Goal: Task Accomplishment & Management: Use online tool/utility

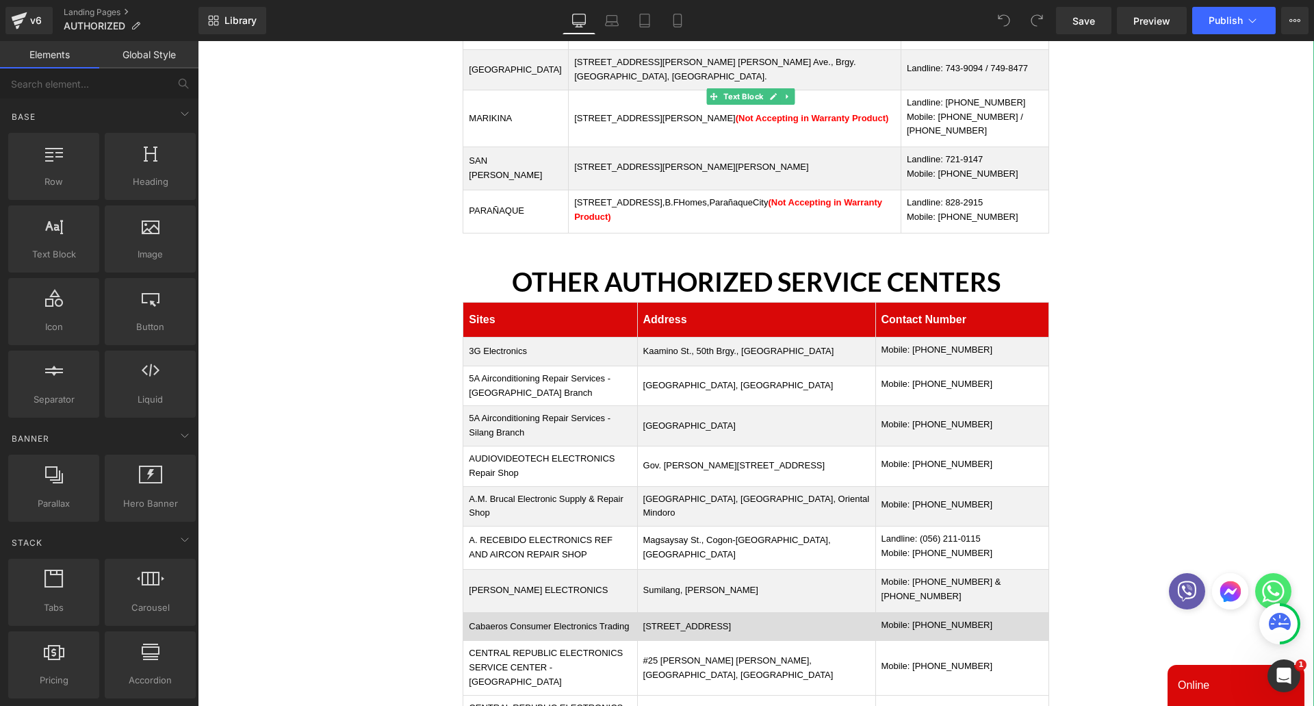
scroll to position [411, 0]
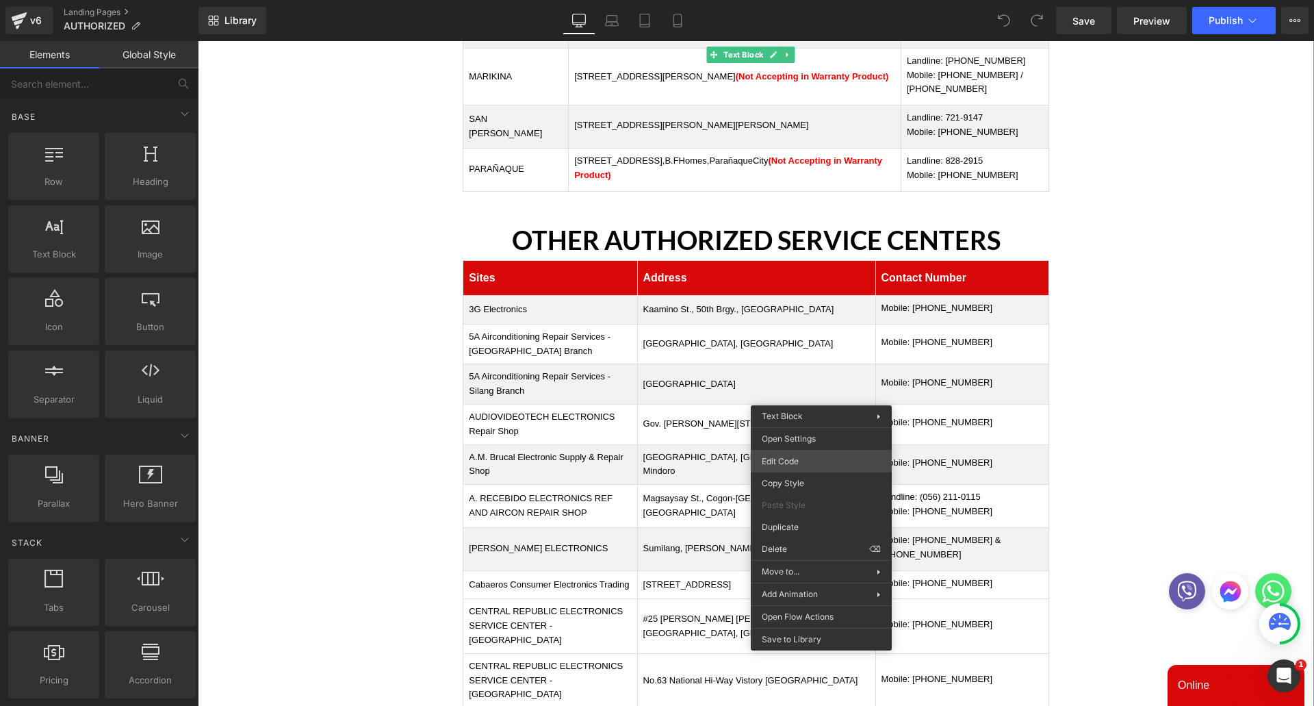
click at [803, 0] on div "You are previewing how the will restyle your page. You can not edit Elements in…" at bounding box center [657, 0] width 1314 height 0
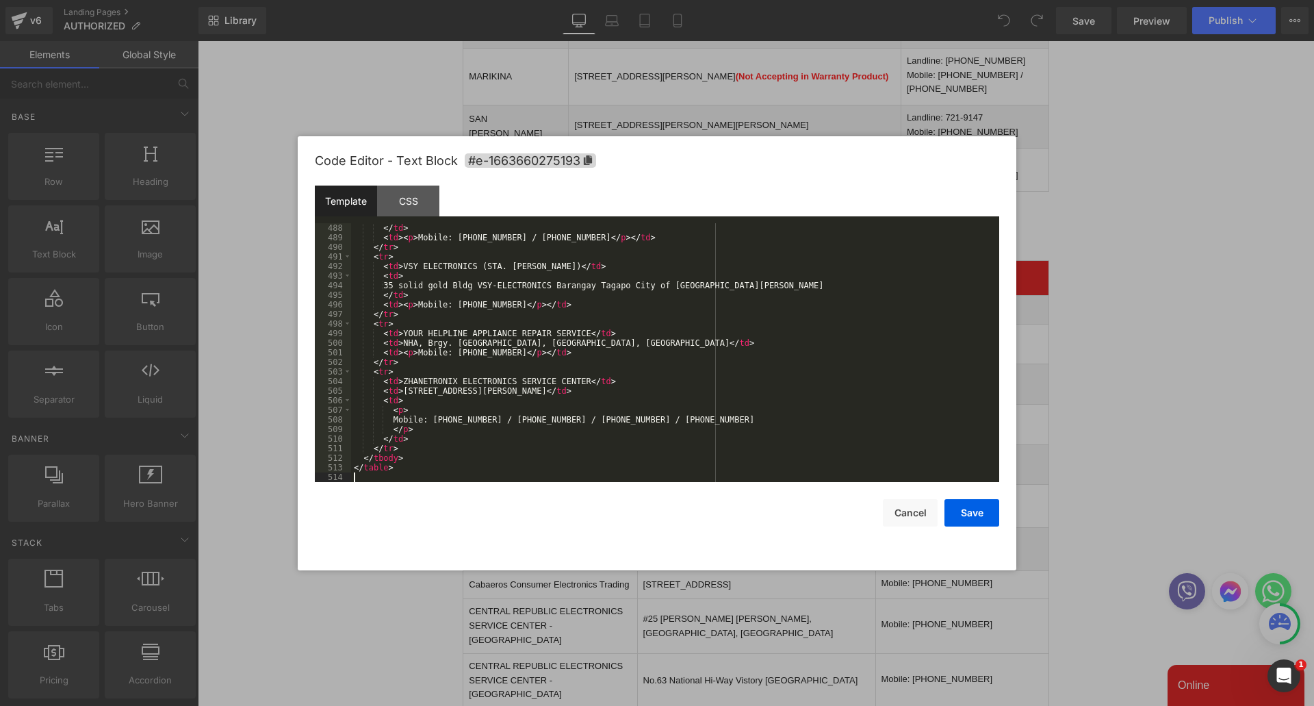
scroll to position [4754, 0]
click at [979, 522] on button "Save" at bounding box center [972, 512] width 55 height 27
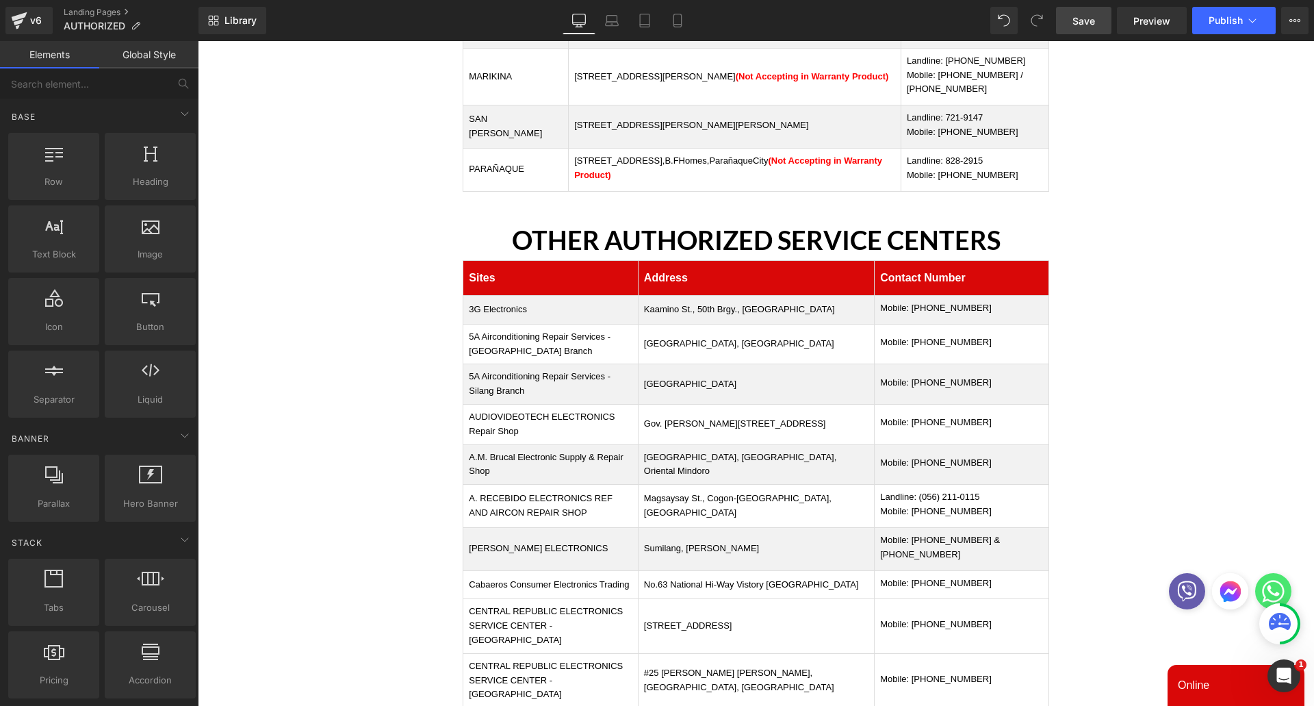
click at [1102, 23] on link "Save" at bounding box center [1083, 20] width 55 height 27
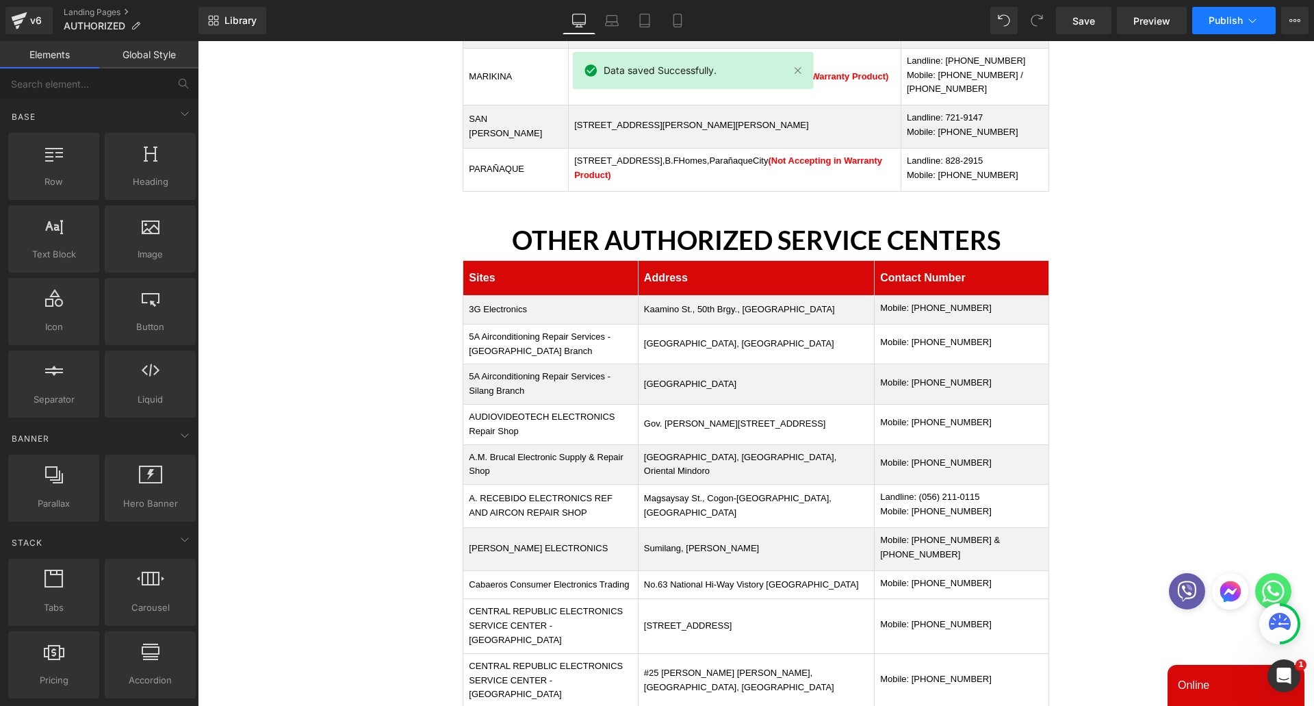
click at [1230, 18] on span "Publish" at bounding box center [1226, 20] width 34 height 11
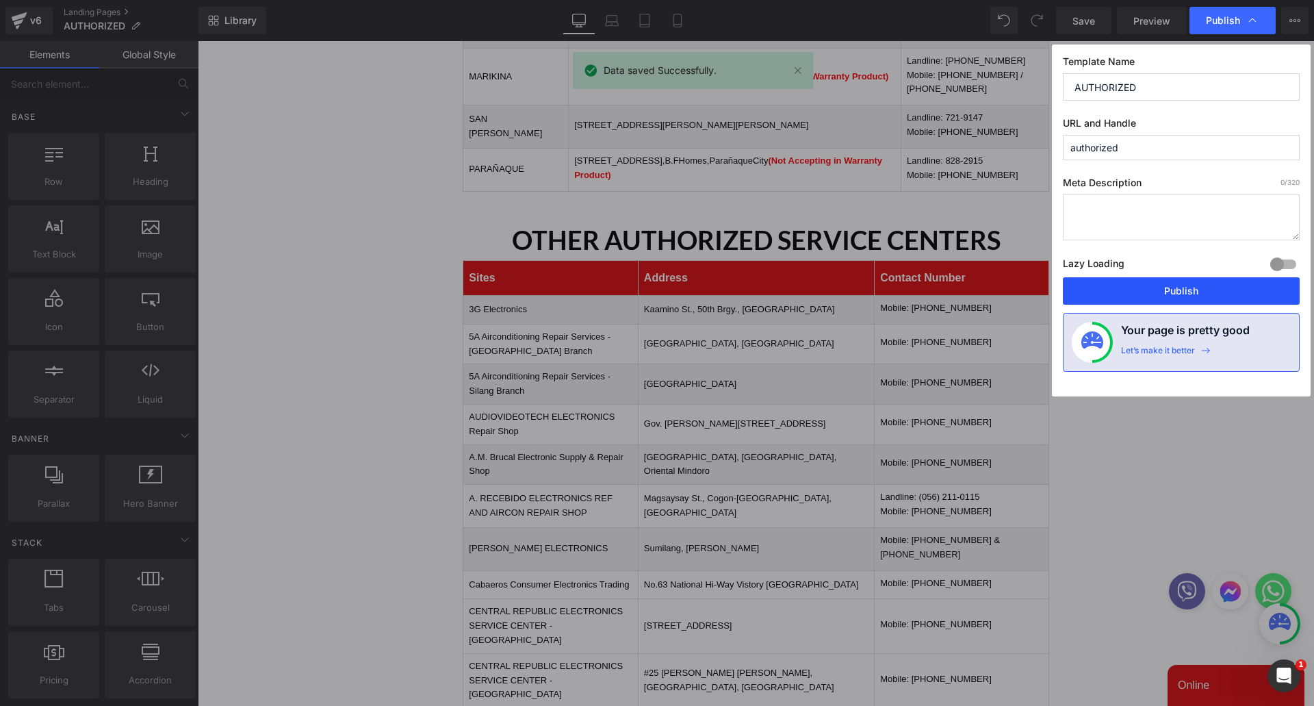
click at [1159, 296] on button "Publish" at bounding box center [1181, 290] width 237 height 27
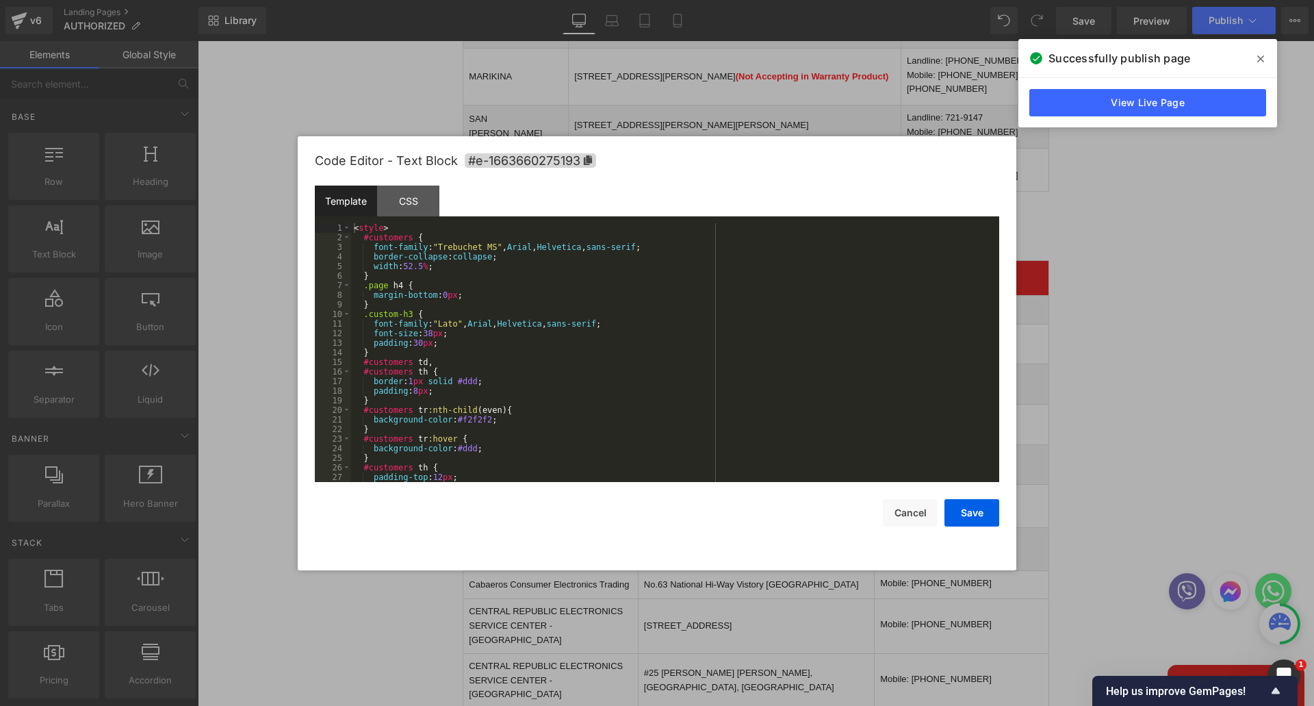
click at [702, 0] on div "You are previewing how the will restyle your page. You can not edit Elements in…" at bounding box center [657, 0] width 1314 height 0
click at [611, 345] on div "< style > #customers { font-family : " Trebuchet MS " , Arial , Helvetica , san…" at bounding box center [672, 362] width 643 height 278
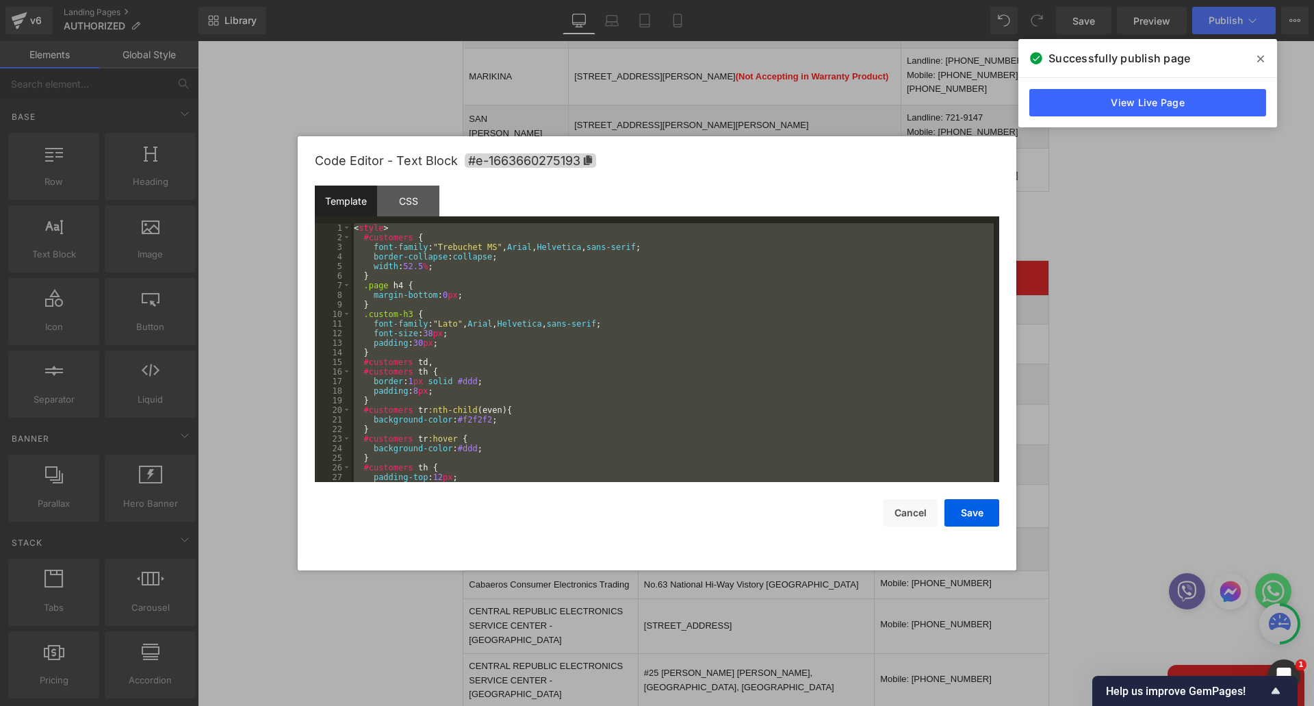
scroll to position [4802, 0]
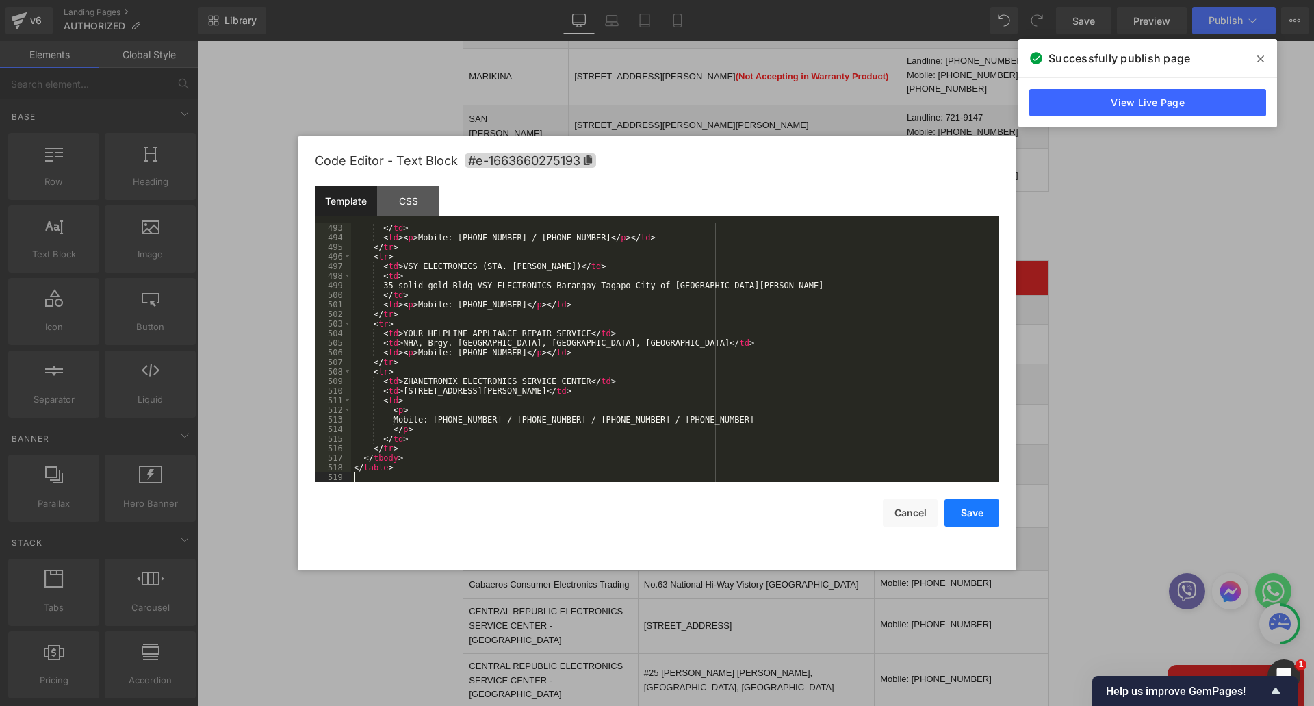
drag, startPoint x: 980, startPoint y: 331, endPoint x: 986, endPoint y: 514, distance: 183.6
click at [986, 514] on button "Save" at bounding box center [972, 512] width 55 height 27
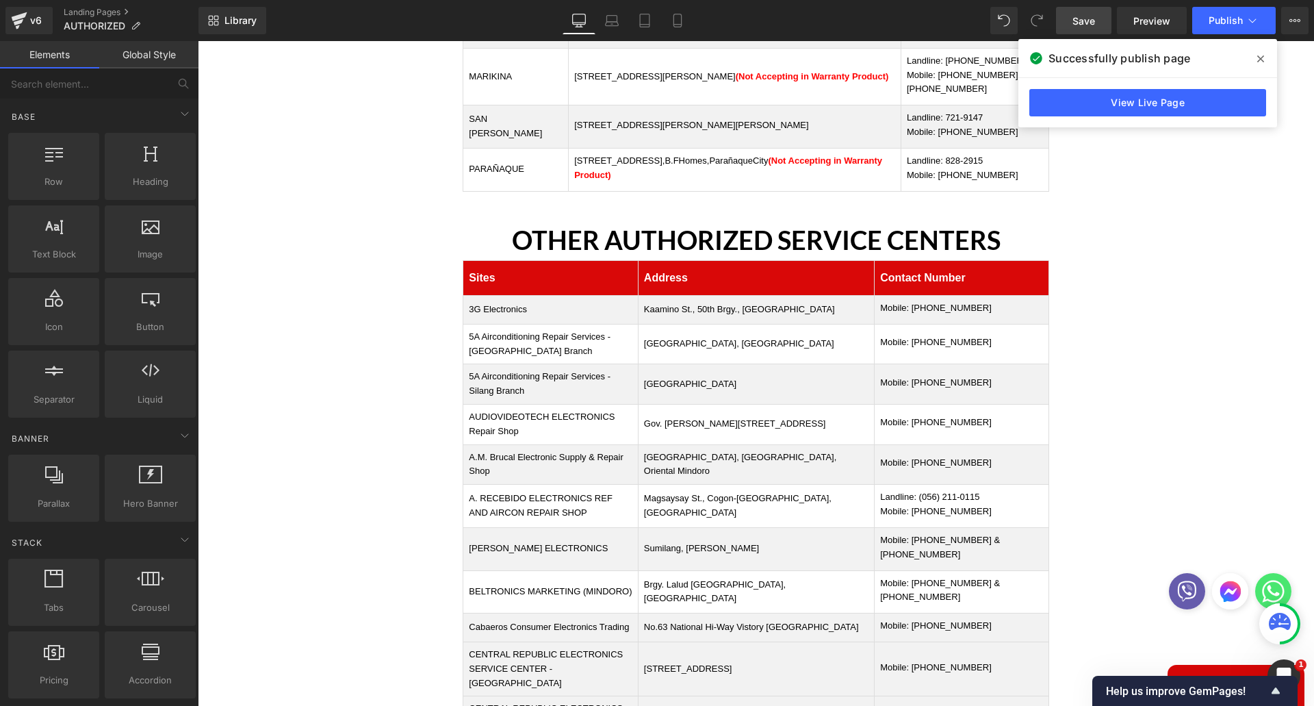
click at [1078, 22] on span "Save" at bounding box center [1084, 21] width 23 height 14
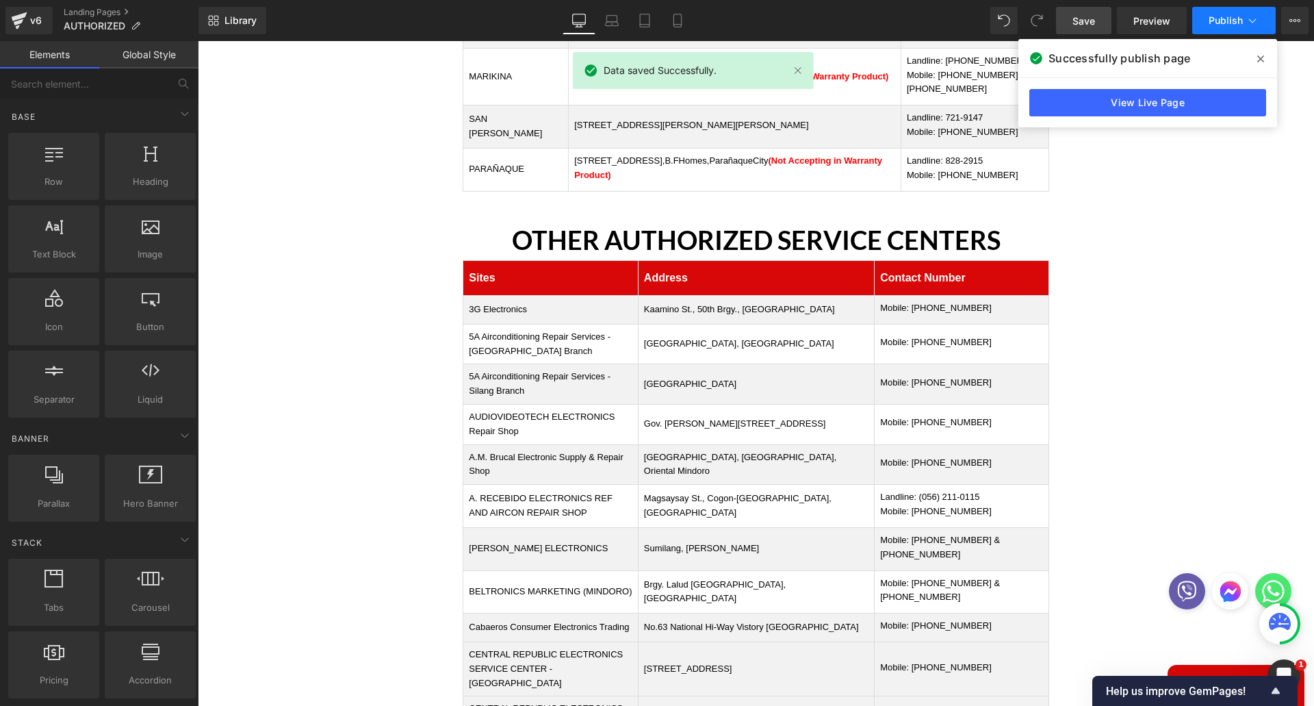
click at [1220, 17] on span "Publish" at bounding box center [1226, 20] width 34 height 11
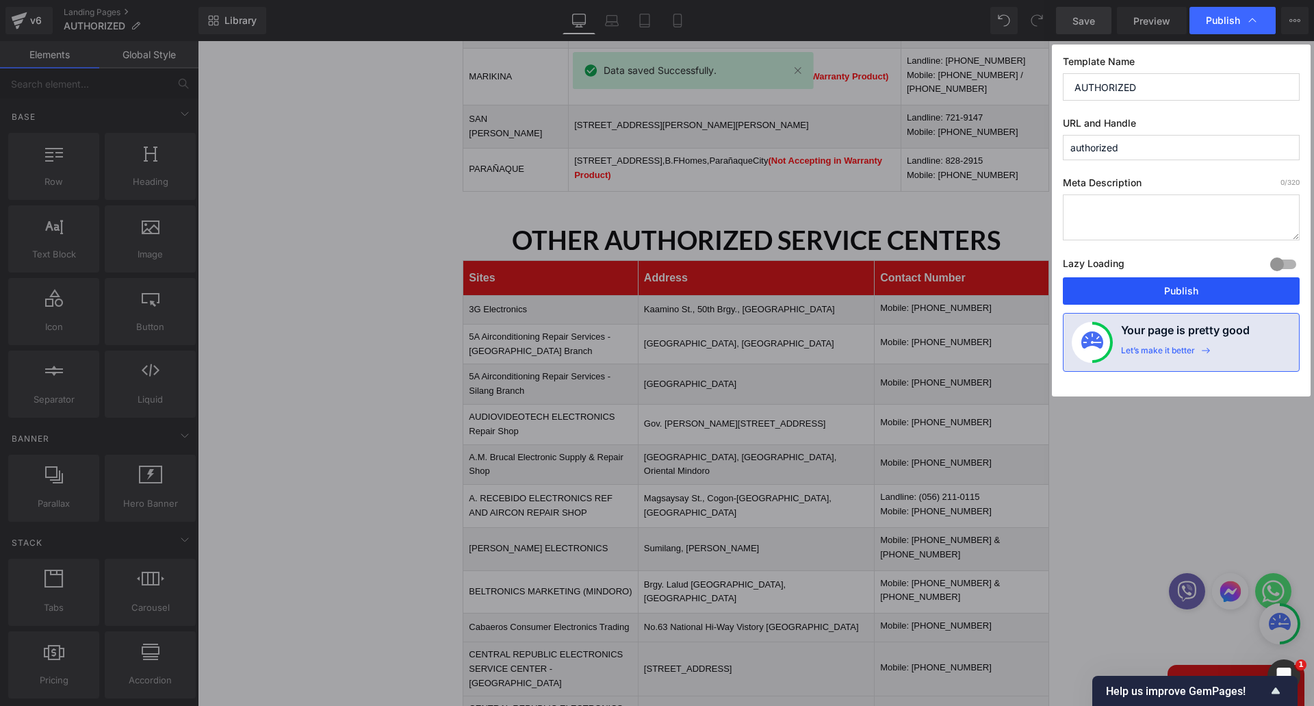
drag, startPoint x: 1131, startPoint y: 296, endPoint x: 930, endPoint y: 252, distance: 205.3
click at [1131, 296] on button "Publish" at bounding box center [1181, 290] width 237 height 27
